Goal: Task Accomplishment & Management: Complete application form

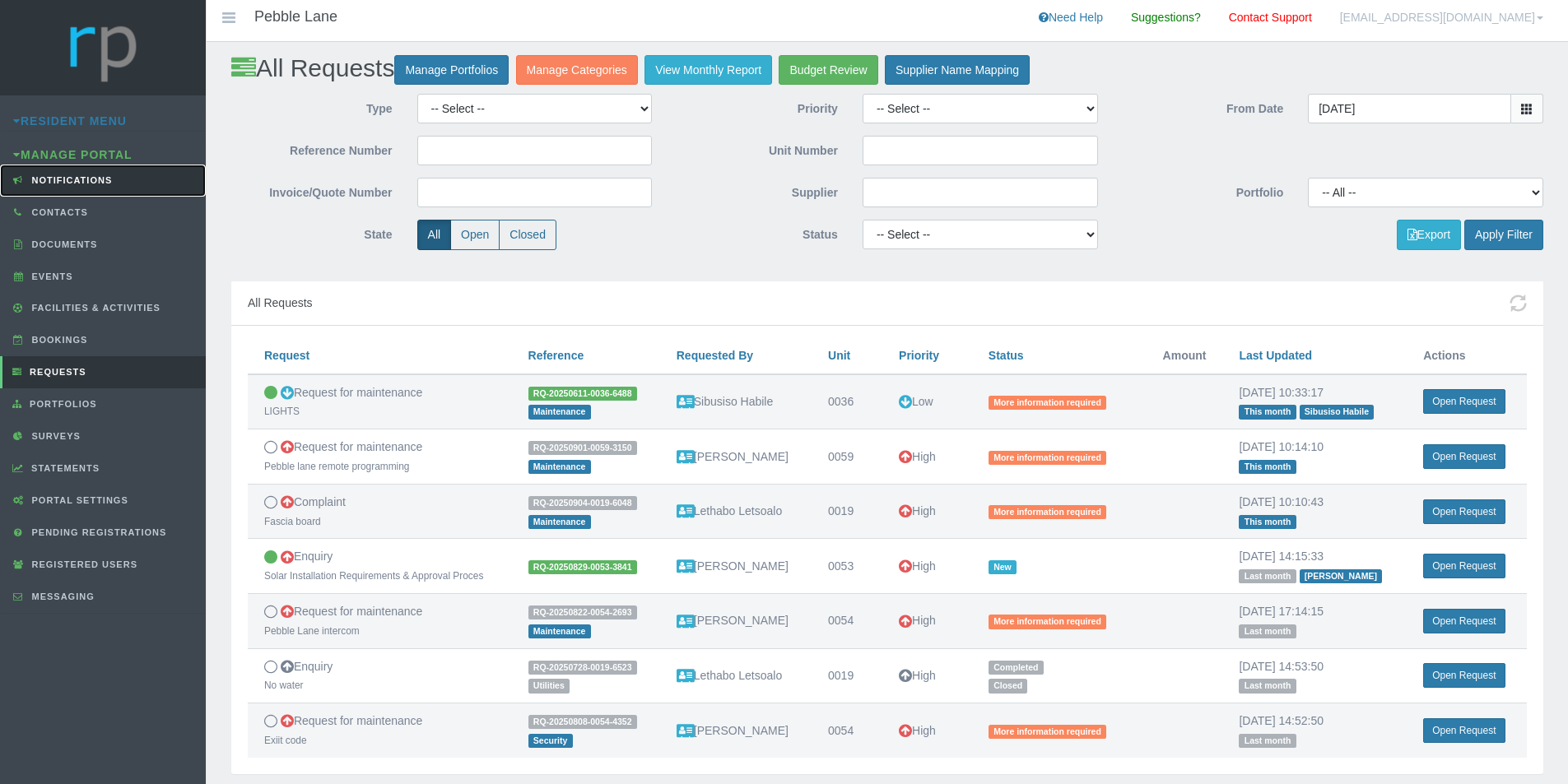
click at [72, 182] on span "Notifications" at bounding box center [70, 180] width 85 height 10
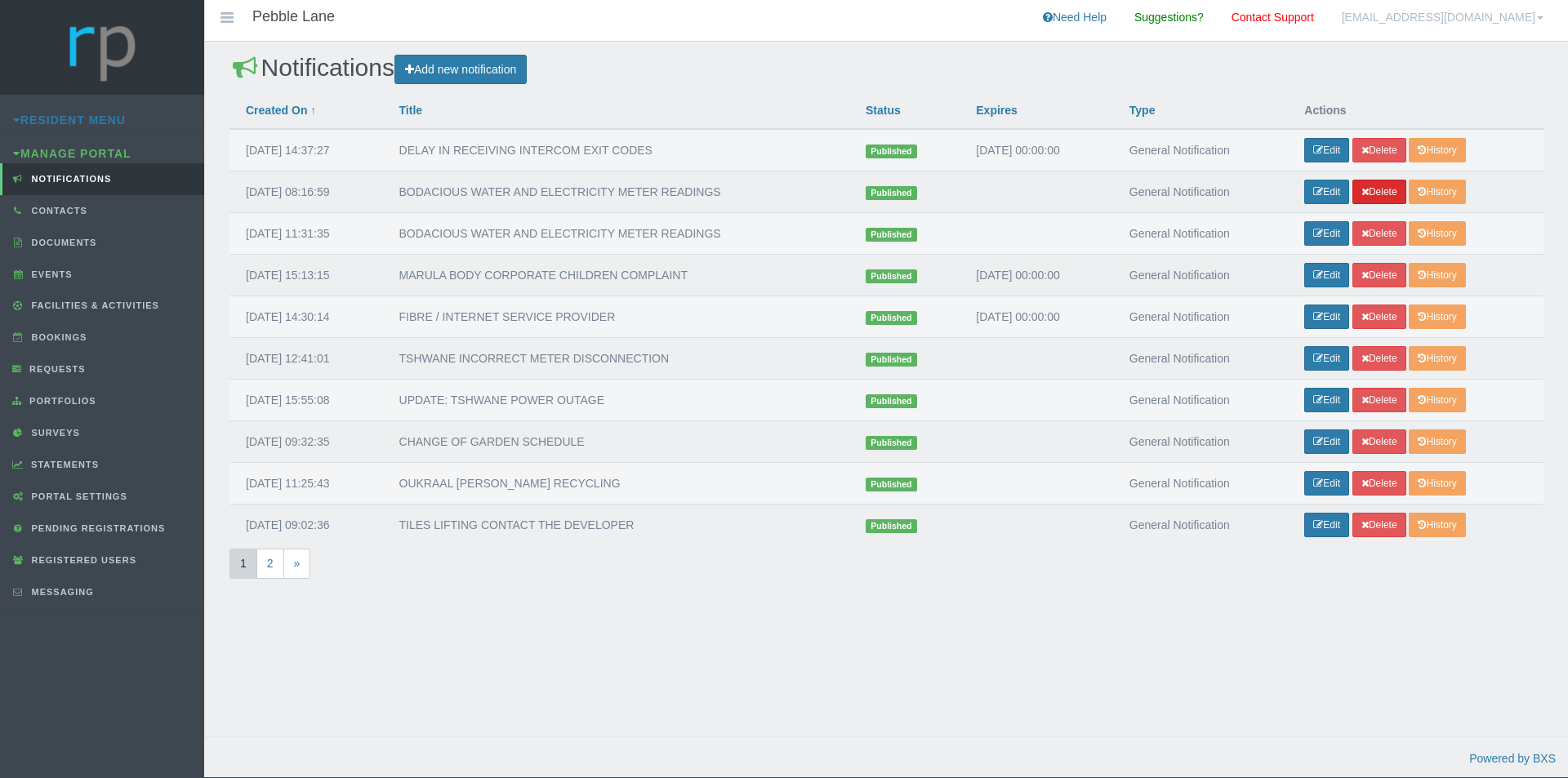
click at [1384, 195] on link "Delete" at bounding box center [1379, 192] width 54 height 24
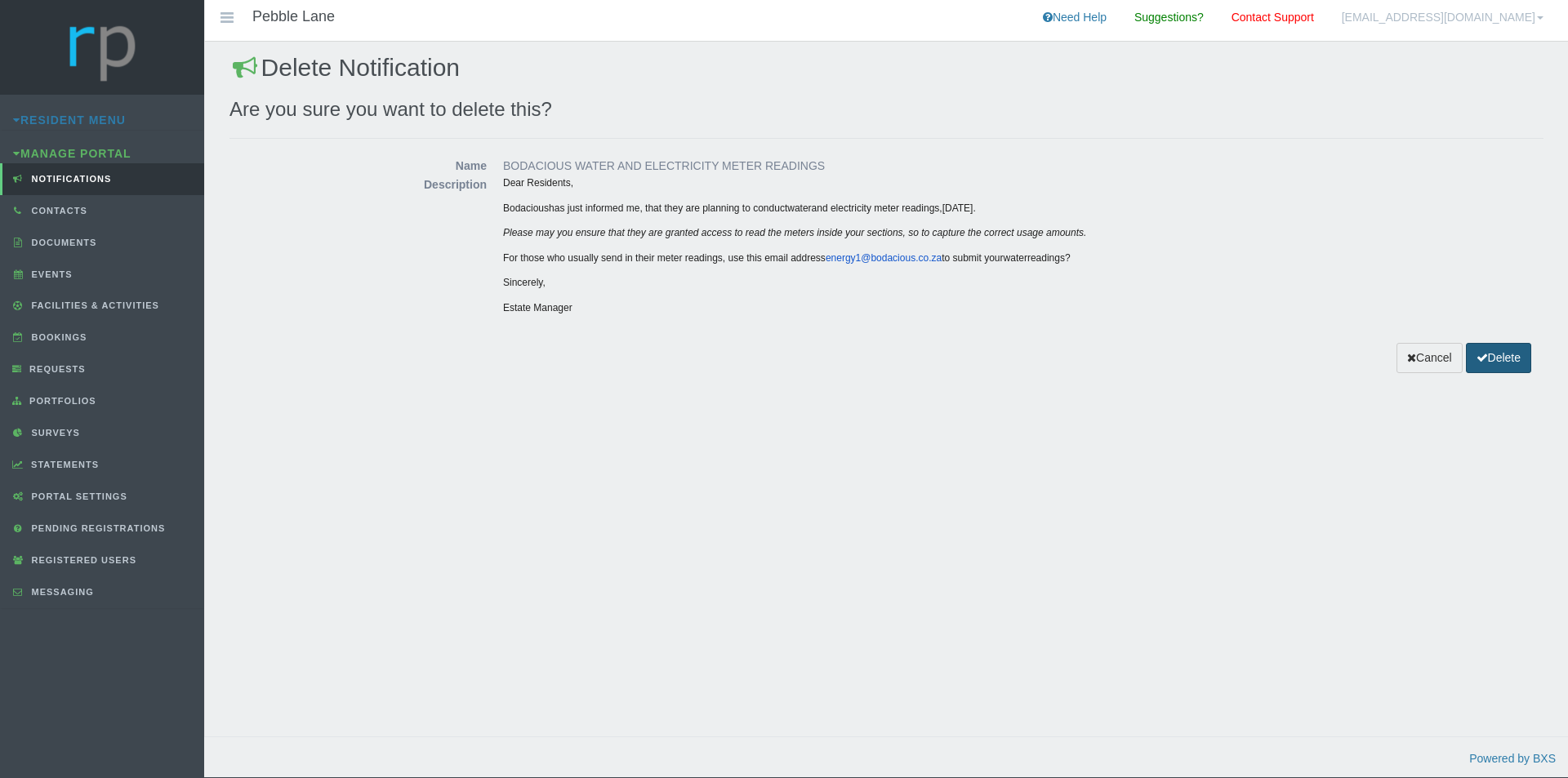
click at [1499, 357] on button "Delete" at bounding box center [1498, 358] width 65 height 30
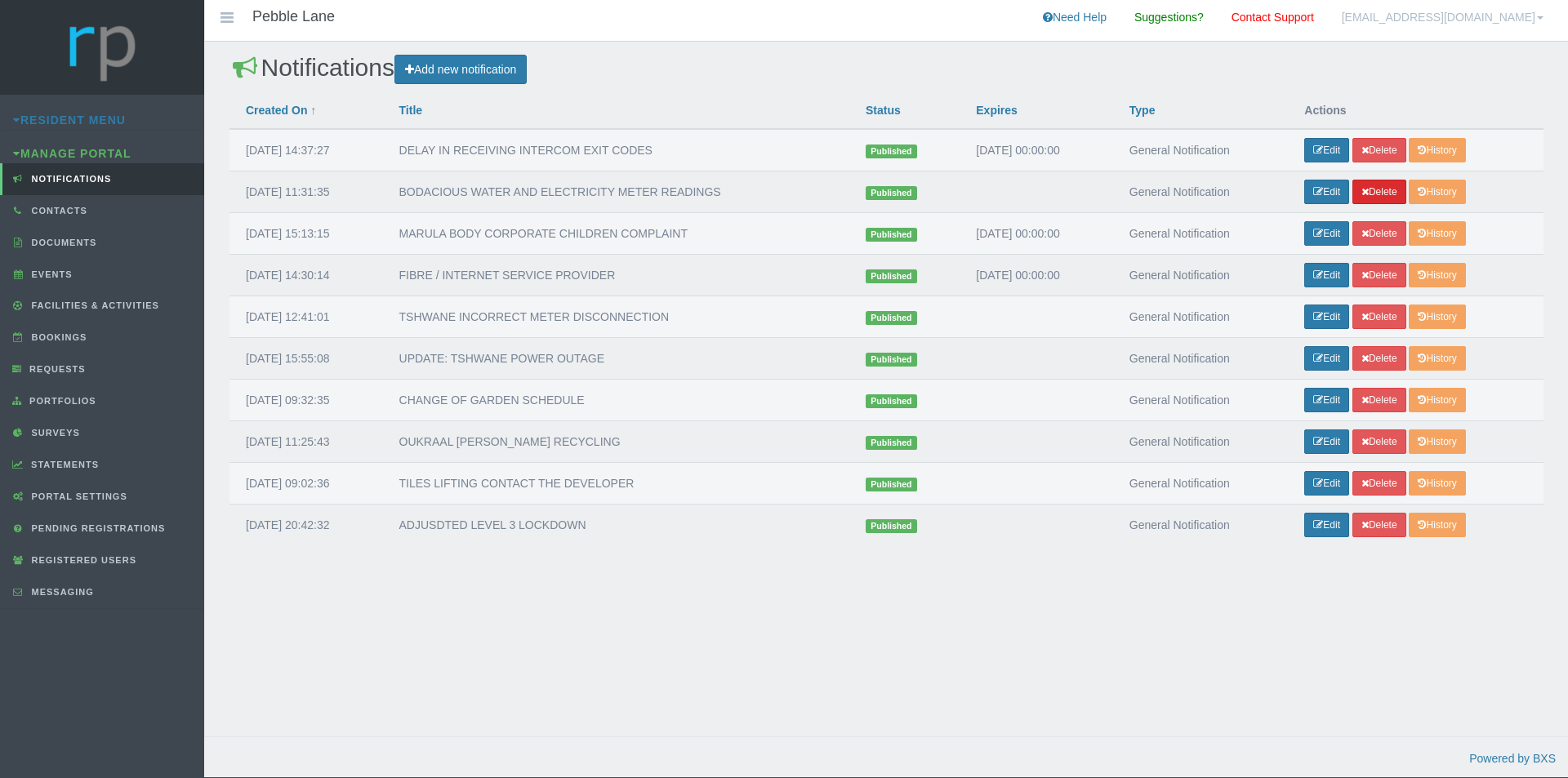
click at [1391, 195] on link "Delete" at bounding box center [1379, 192] width 54 height 24
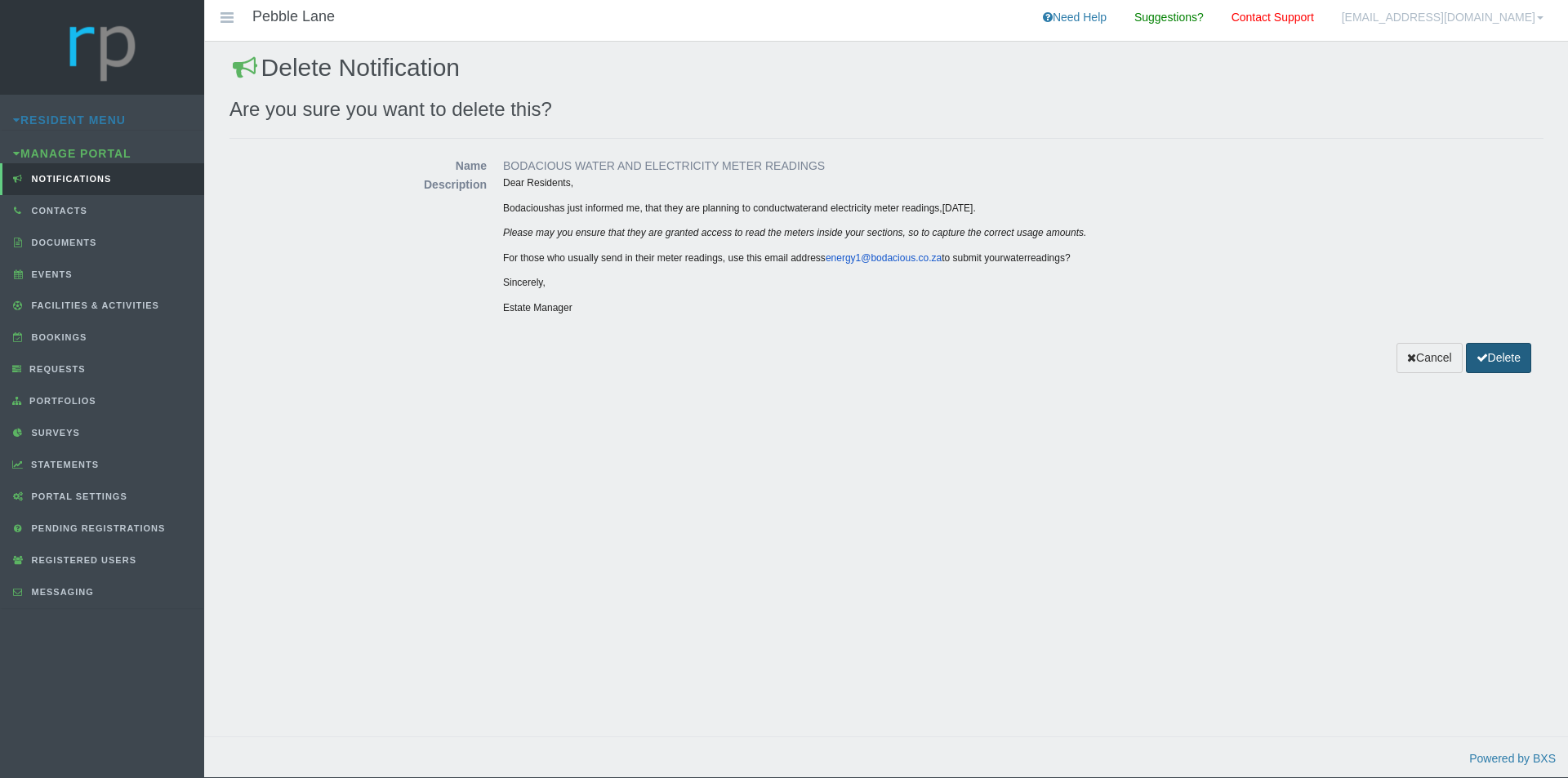
click at [1483, 360] on icon "submit" at bounding box center [1481, 358] width 11 height 11
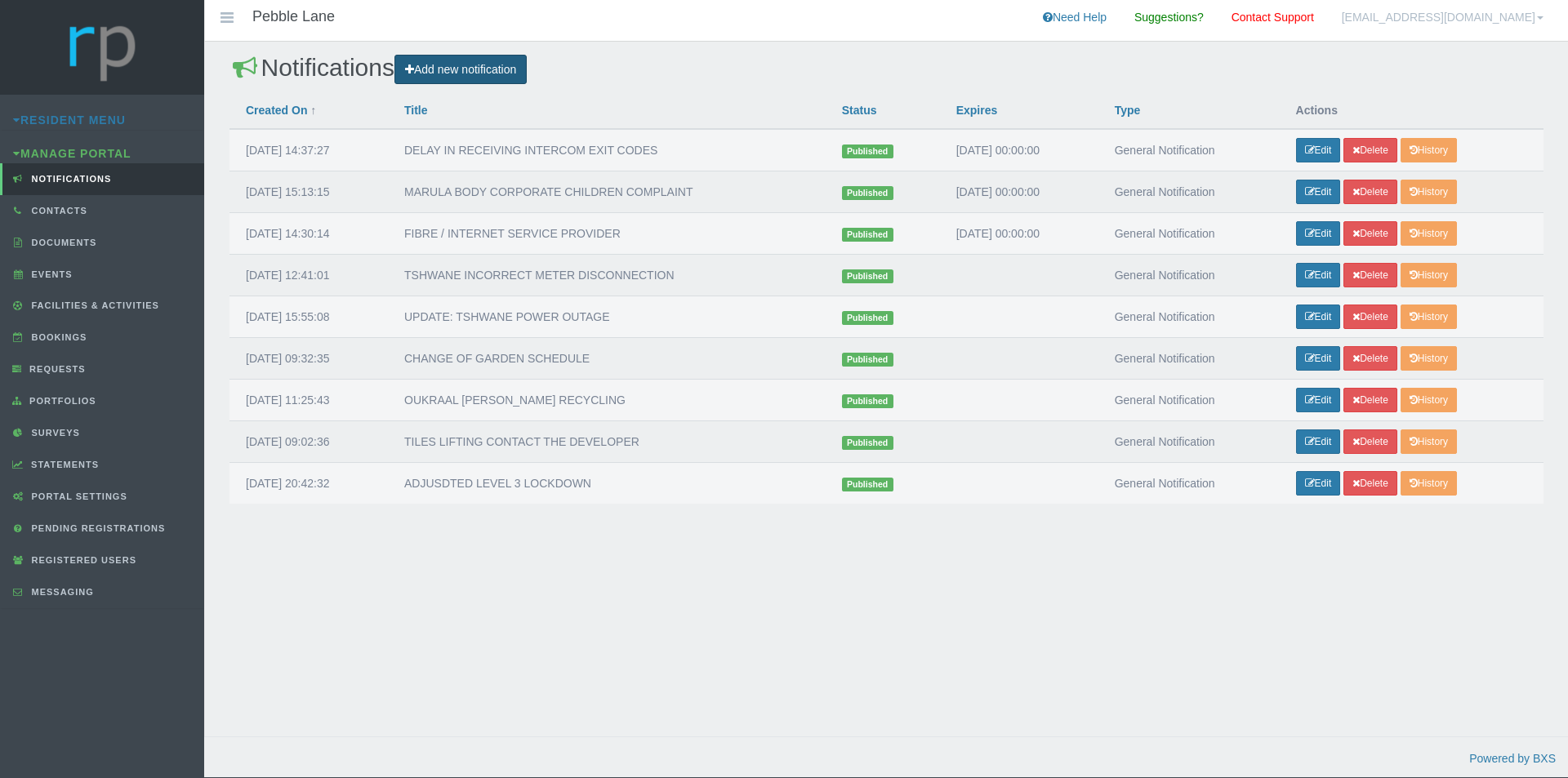
click at [500, 75] on link "Add new notification" at bounding box center [460, 70] width 132 height 30
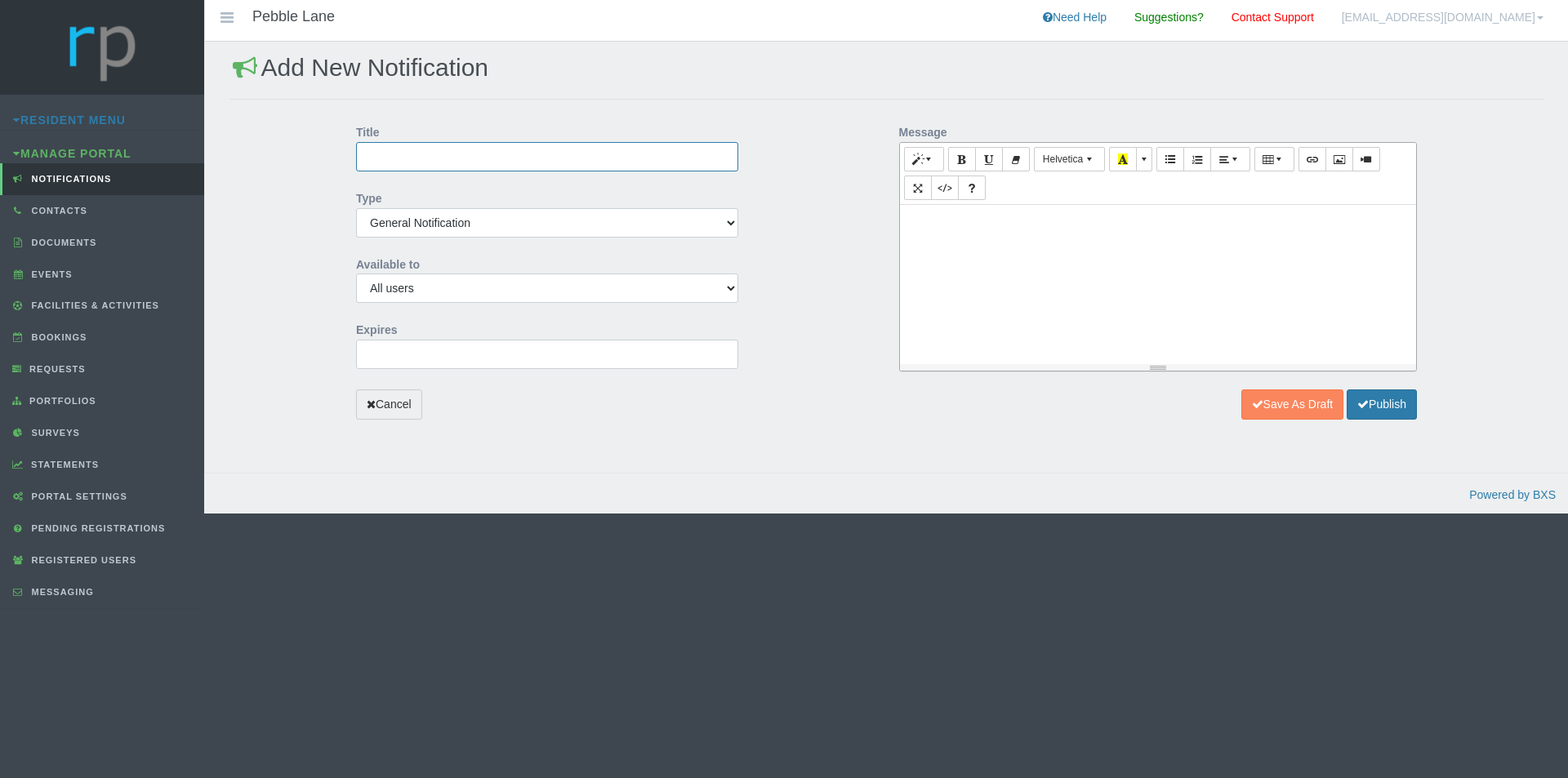
click at [501, 153] on input "Title" at bounding box center [547, 157] width 382 height 30
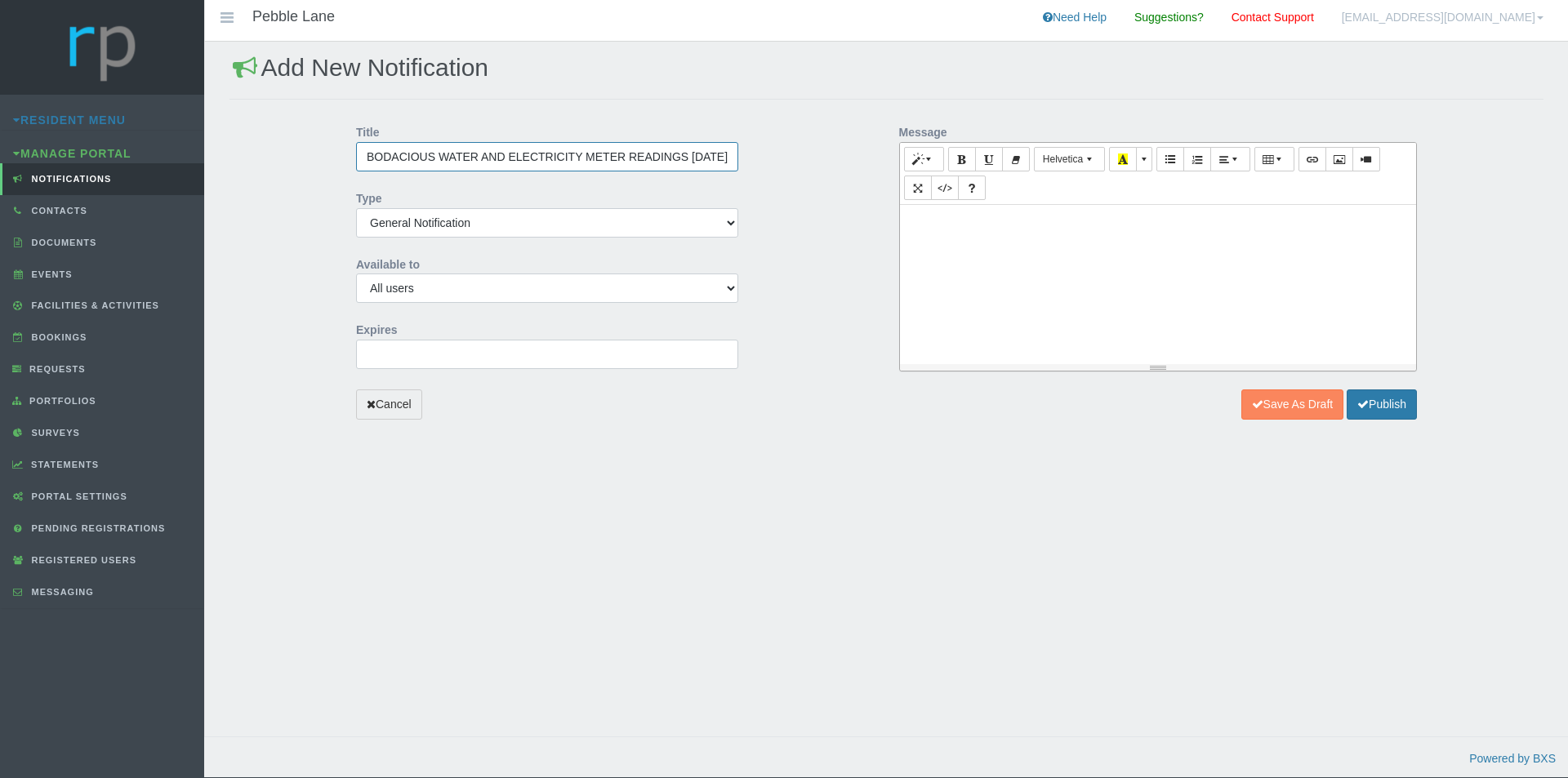
scroll to position [0, 90]
drag, startPoint x: 691, startPoint y: 156, endPoint x: 631, endPoint y: 157, distance: 60.0
click at [631, 157] on input "BODACIOUS WATER AND ELECTRICITY METER READINGS [DATE]" at bounding box center [547, 157] width 382 height 30
click at [723, 155] on input "BODACIOUS WATER AND ELECTRICITY METER READINGS WEDNESDAY 10 JUNE 2024" at bounding box center [547, 157] width 382 height 30
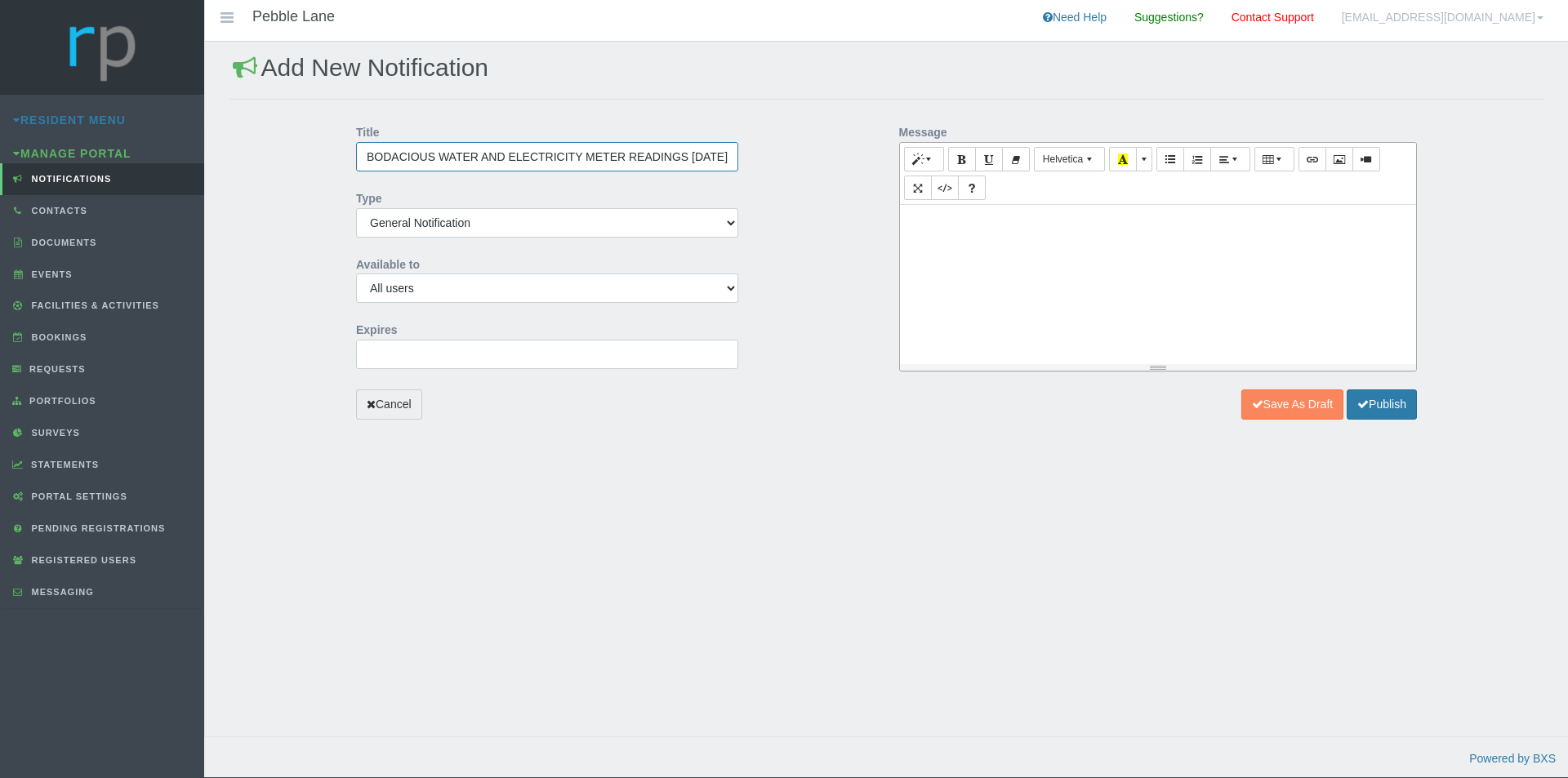
scroll to position [0, 86]
type input "BODACIOUS WATER AND ELECTRICITY METER READINGS [DATE]"
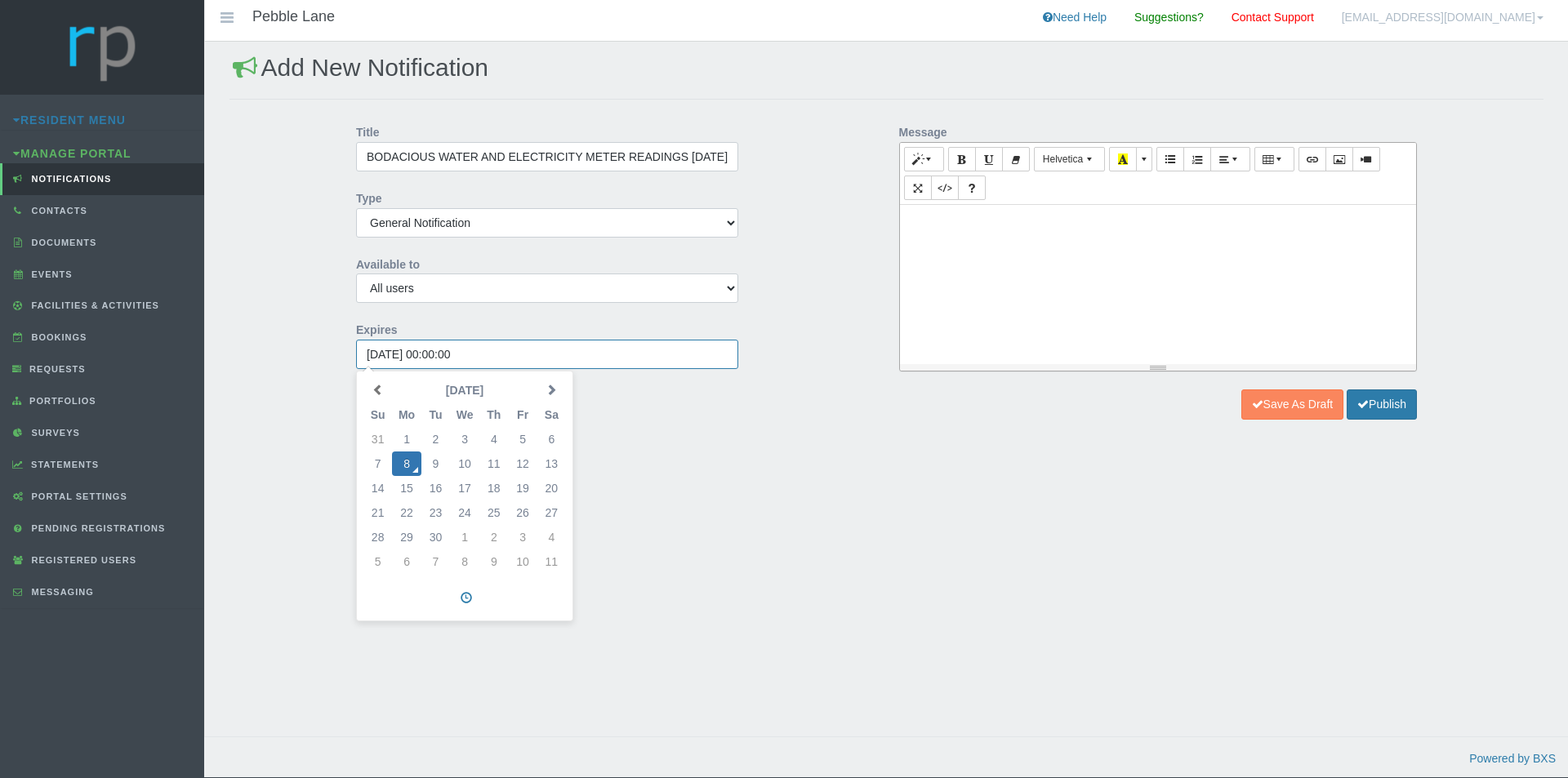
click at [499, 353] on input "2025-09-08 00:00:00" at bounding box center [547, 355] width 382 height 30
click at [464, 472] on td "10" at bounding box center [465, 464] width 30 height 24
drag, startPoint x: 438, startPoint y: 354, endPoint x: 429, endPoint y: 354, distance: 9.0
click at [429, 354] on input "2025-09-10 00:00:00" at bounding box center [547, 355] width 382 height 30
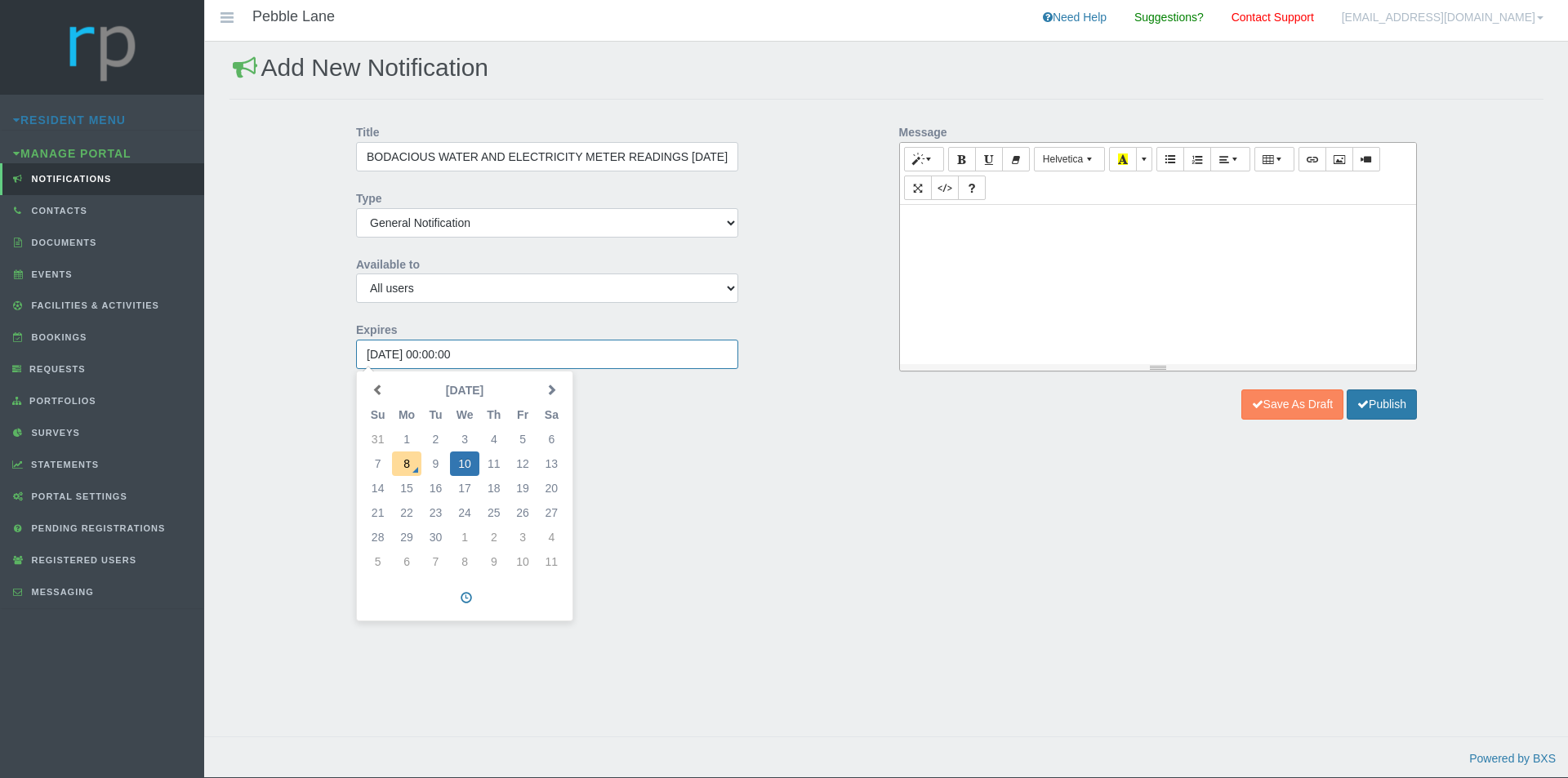
drag, startPoint x: 439, startPoint y: 353, endPoint x: 429, endPoint y: 353, distance: 10.0
click at [429, 353] on input "2025-09-10 00:00:00" at bounding box center [547, 355] width 382 height 30
type input "2025-09-10 17:00:00"
click at [988, 246] on div at bounding box center [1158, 284] width 517 height 159
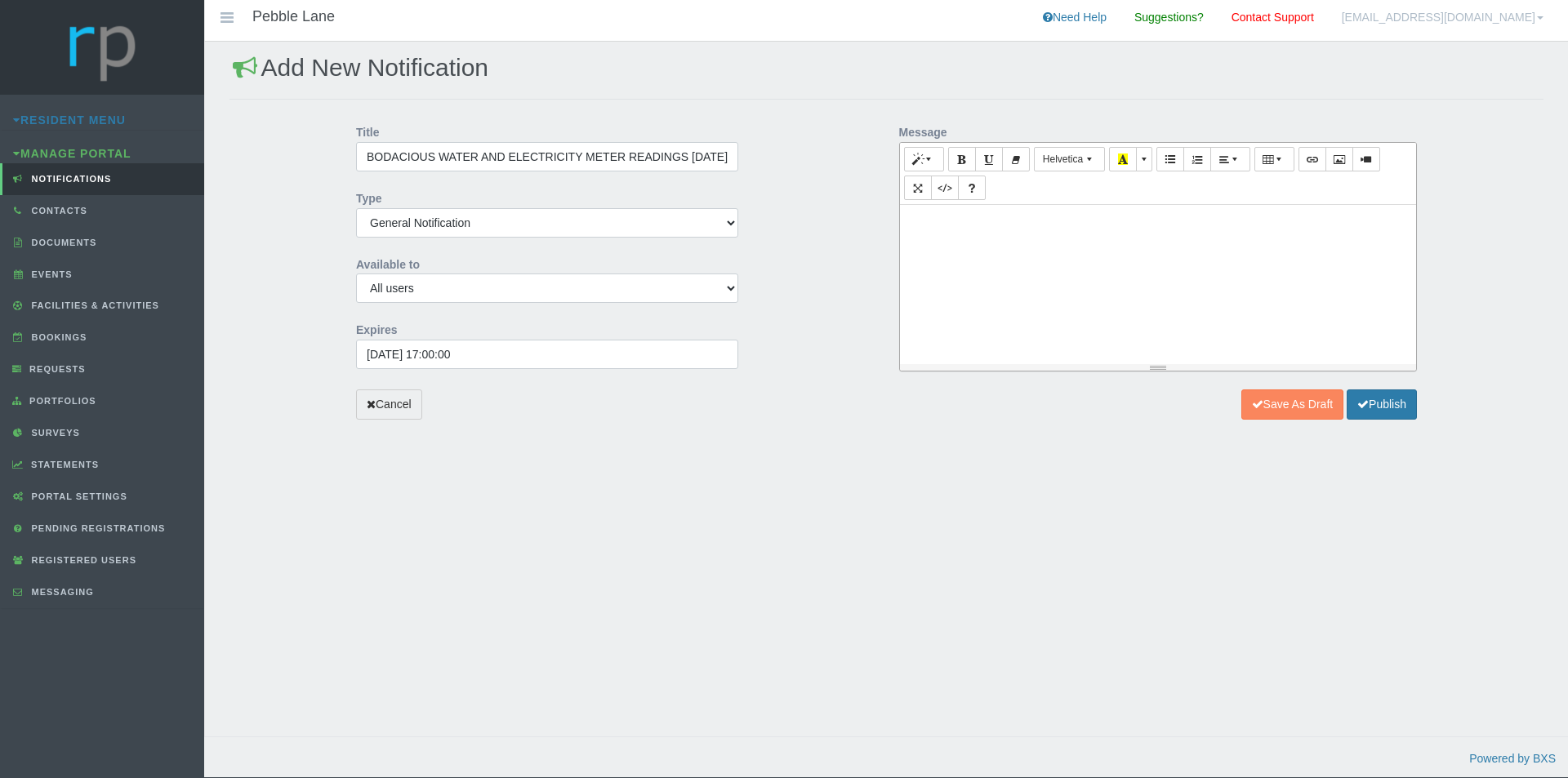
paste div
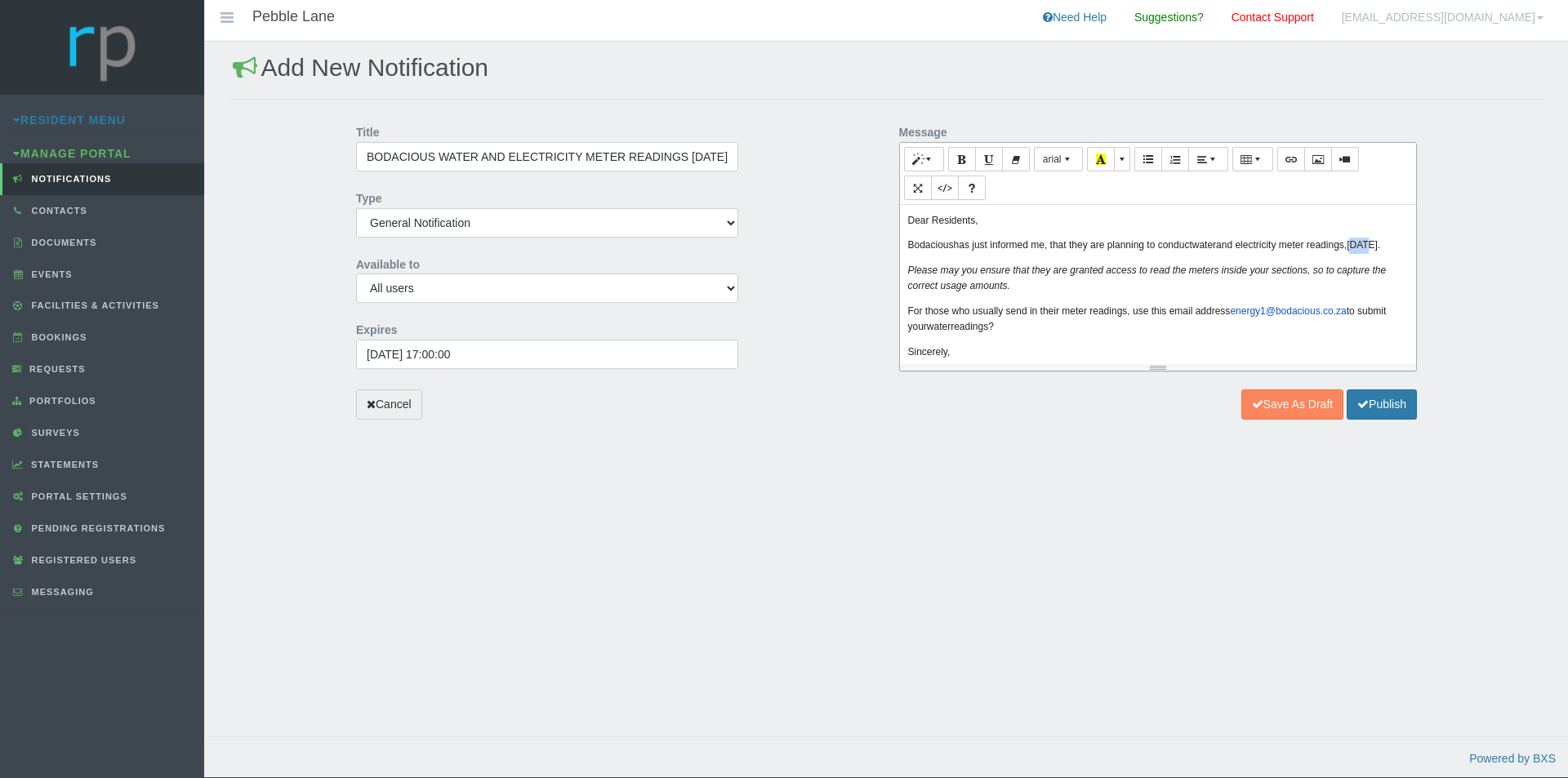
drag, startPoint x: 1354, startPoint y: 244, endPoint x: 1368, endPoint y: 245, distance: 14.0
click at [1368, 245] on p "Bodacious has just informed me, that they are planning to conduct water and ele…" at bounding box center [1158, 246] width 500 height 17
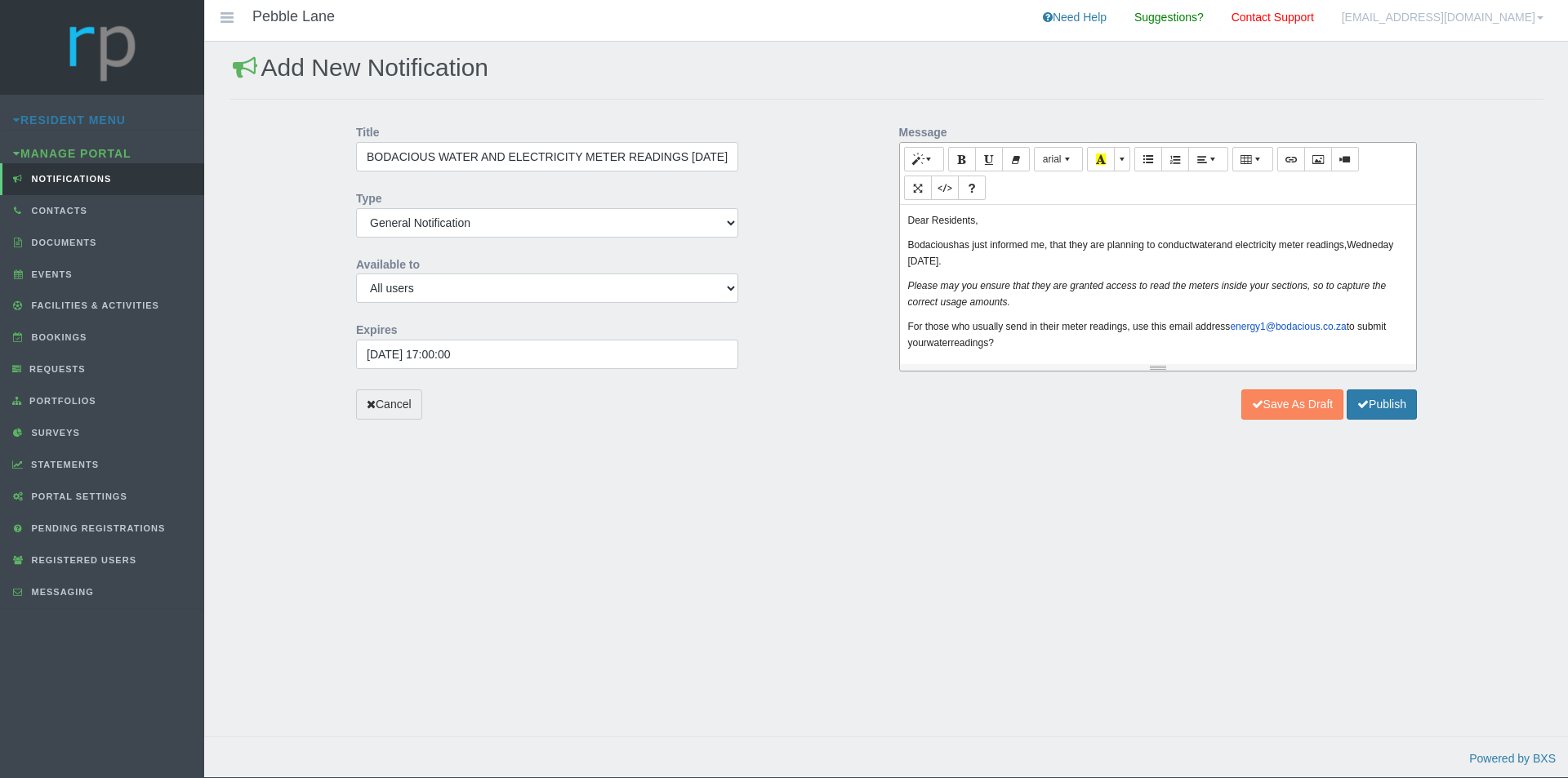
click at [1001, 261] on p "Bodacious has just informed me, that they are planning to conduct water and ele…" at bounding box center [1158, 253] width 500 height 32
click at [1042, 266] on p "Bodacious has just informed me, that they are planning to conduct water and ele…" at bounding box center [1158, 253] width 500 height 32
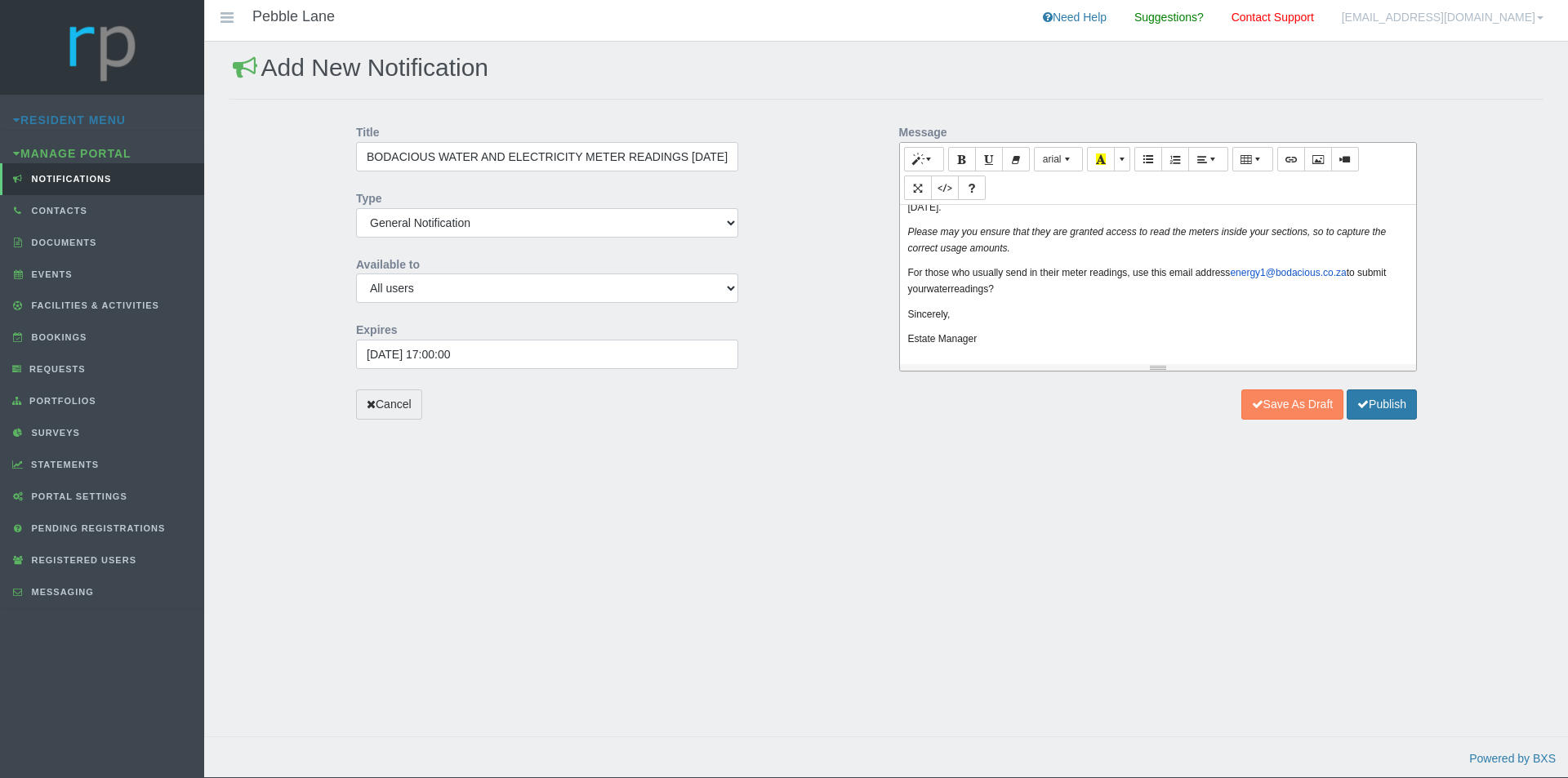
scroll to position [55, 0]
click at [1385, 400] on button "Publish" at bounding box center [1381, 404] width 70 height 30
